Goal: Navigation & Orientation: Find specific page/section

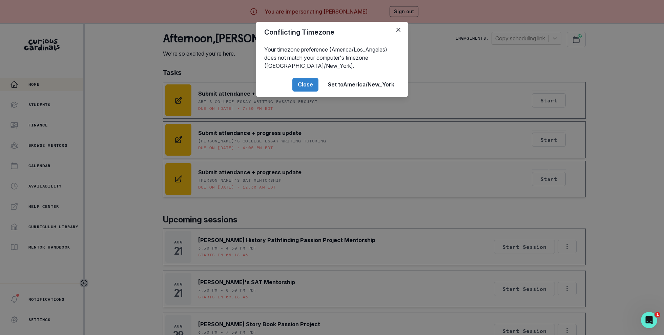
click at [222, 229] on div "Conflicting Timezone Your timezone preference (America/Los_Angeles) does not ma…" at bounding box center [332, 167] width 664 height 335
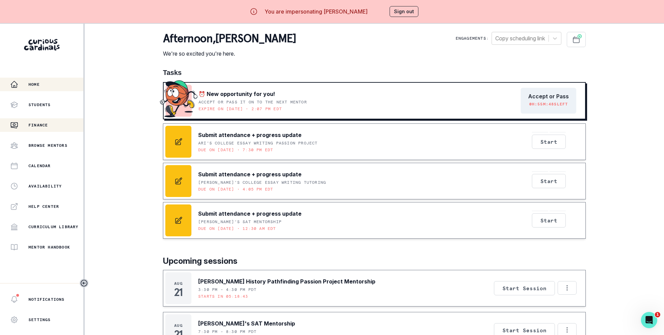
click at [65, 129] on button "Finance" at bounding box center [41, 125] width 83 height 14
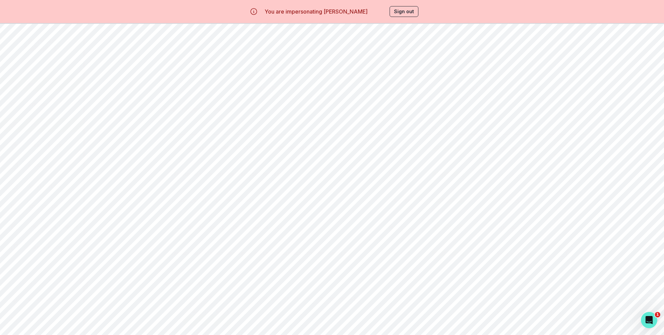
click at [57, 86] on div "Home" at bounding box center [46, 84] width 73 height 8
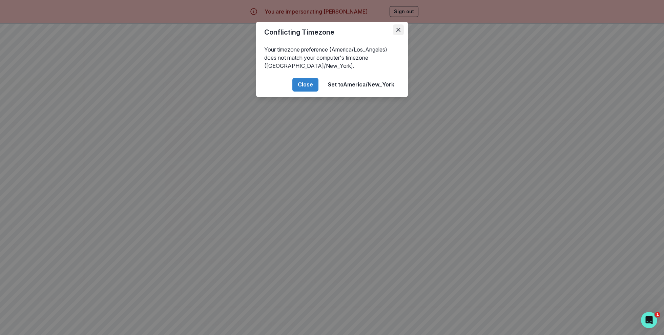
click at [397, 31] on icon "Close" at bounding box center [399, 30] width 4 height 4
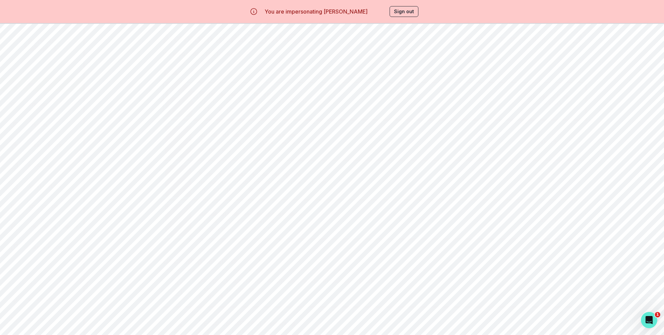
click at [396, 16] on button "Sign out" at bounding box center [404, 11] width 29 height 11
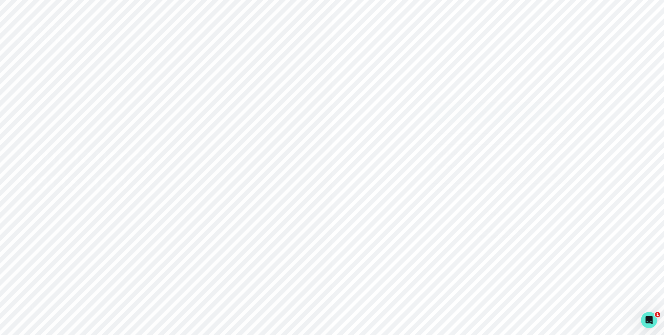
click at [464, 107] on button "Sign in with Google" at bounding box center [498, 112] width 138 height 20
